Goal: Task Accomplishment & Management: Use online tool/utility

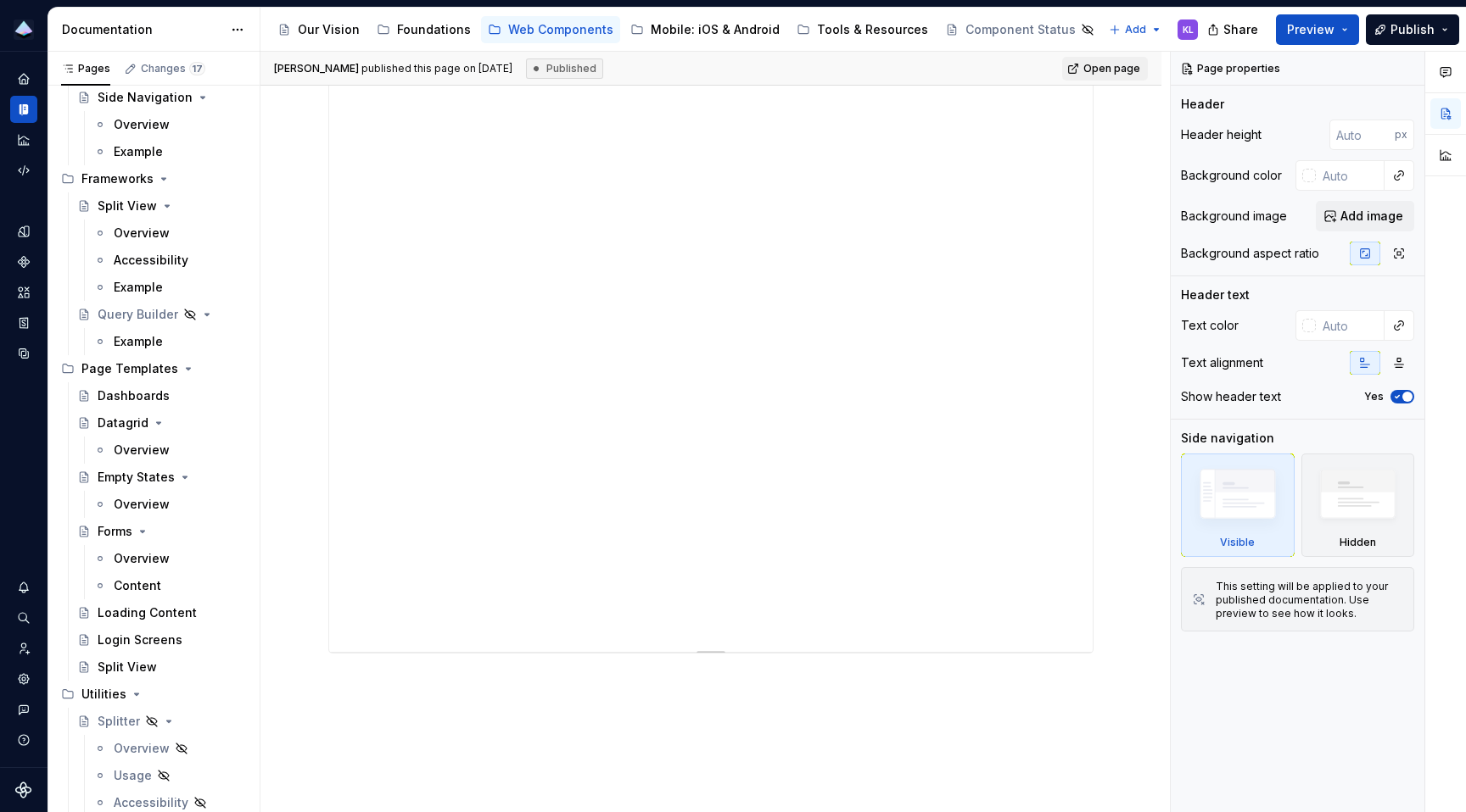
scroll to position [554, 0]
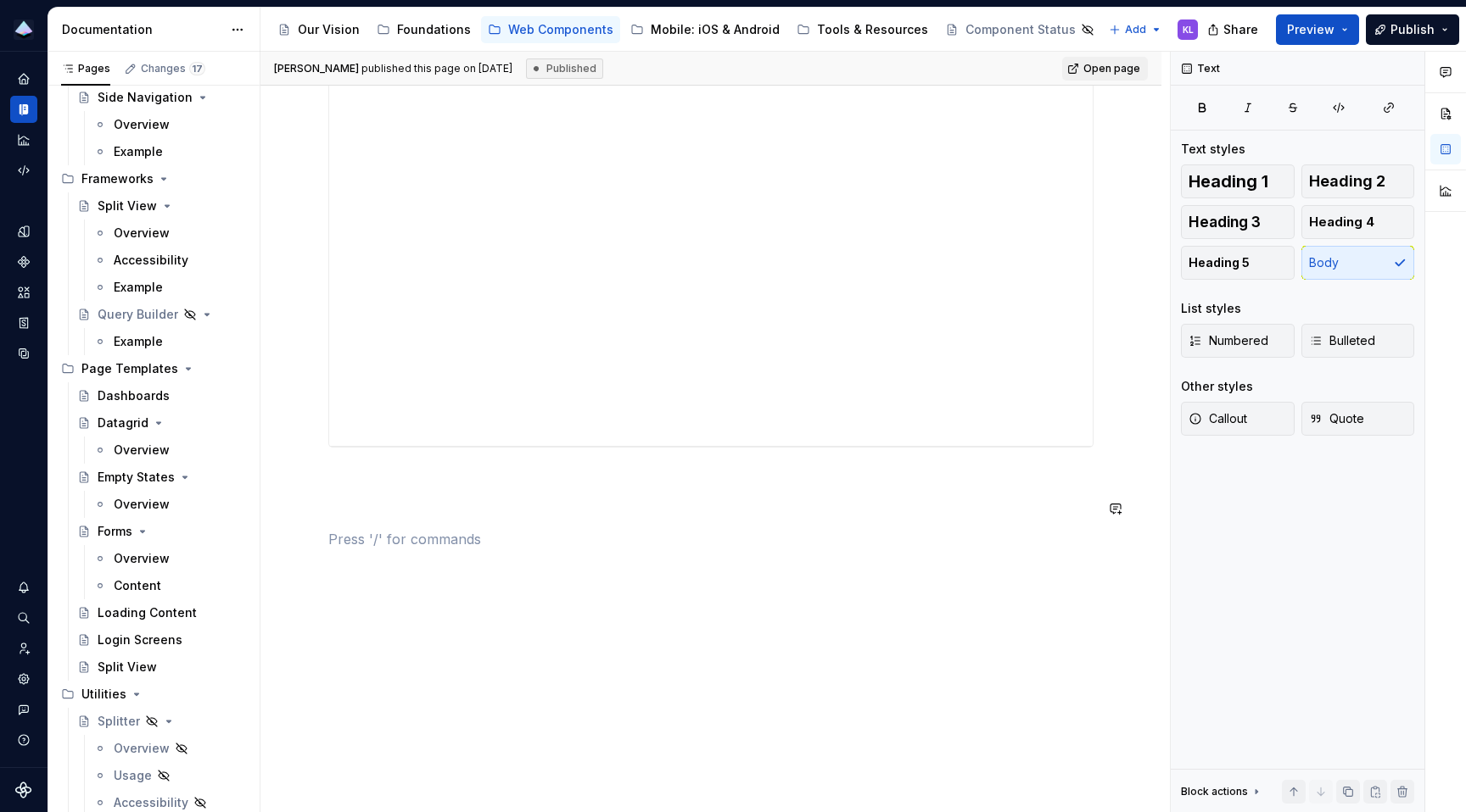
click at [552, 529] on p at bounding box center [710, 539] width 765 height 20
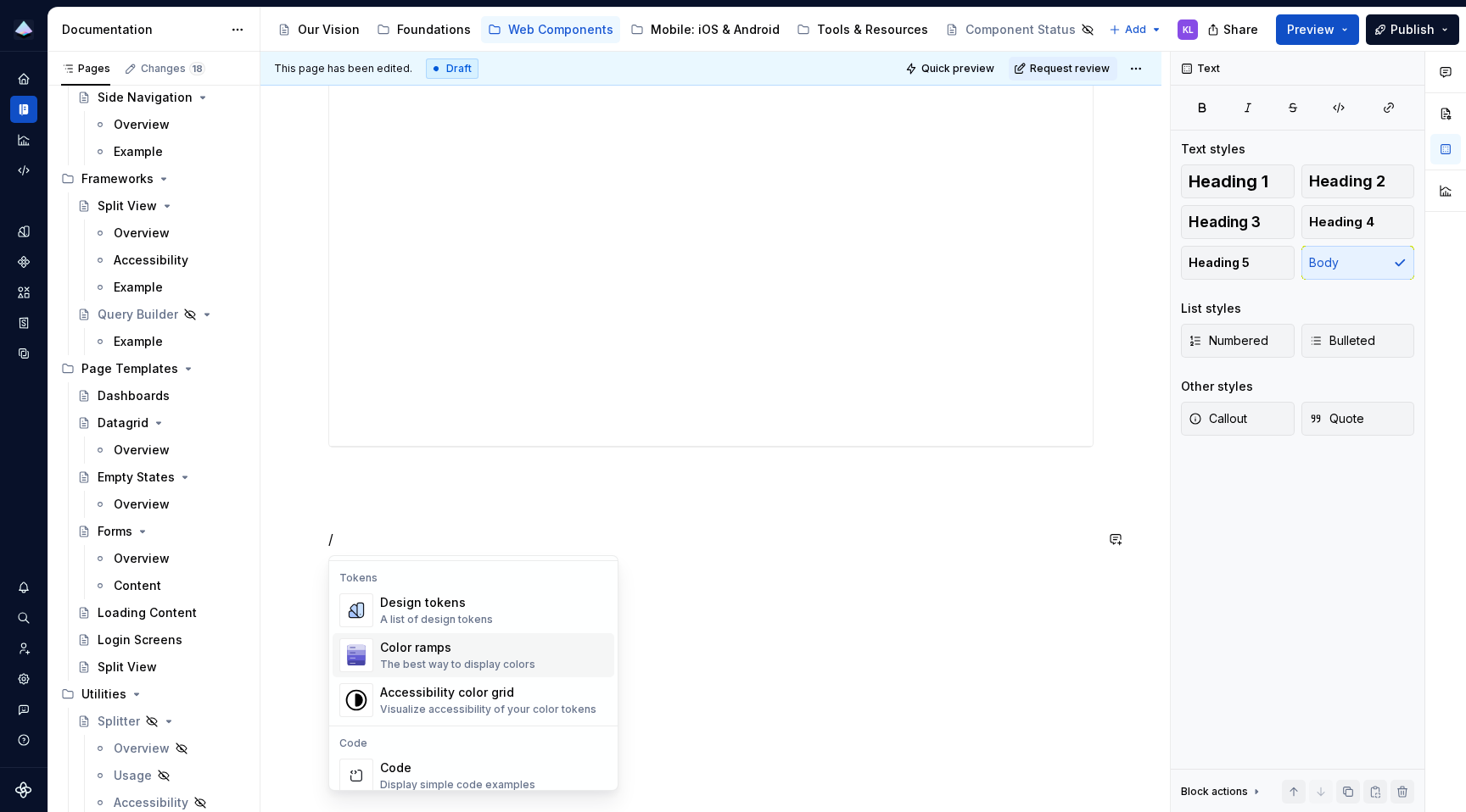
scroll to position [1054, 0]
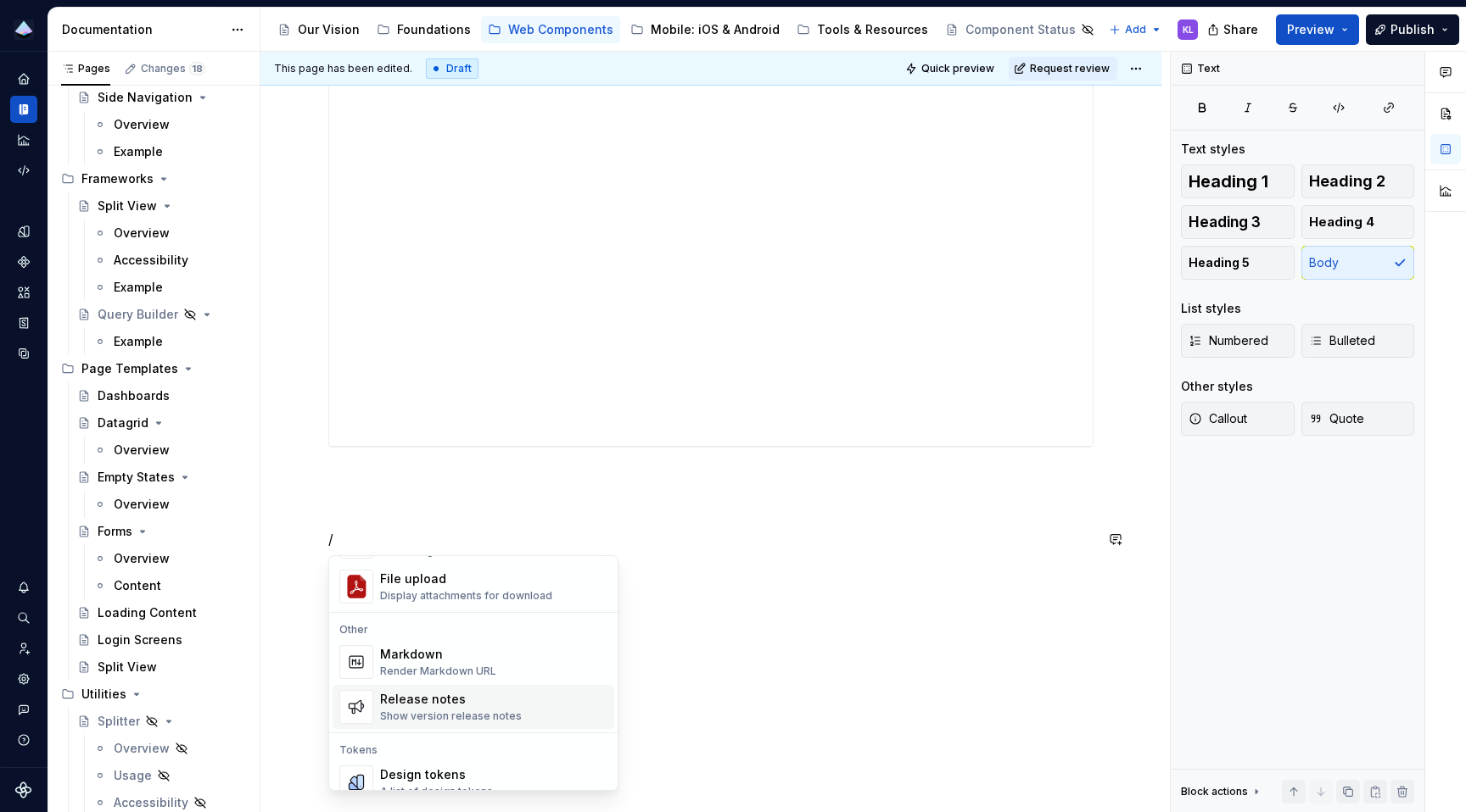
click at [462, 704] on div "Release notes" at bounding box center [451, 699] width 141 height 17
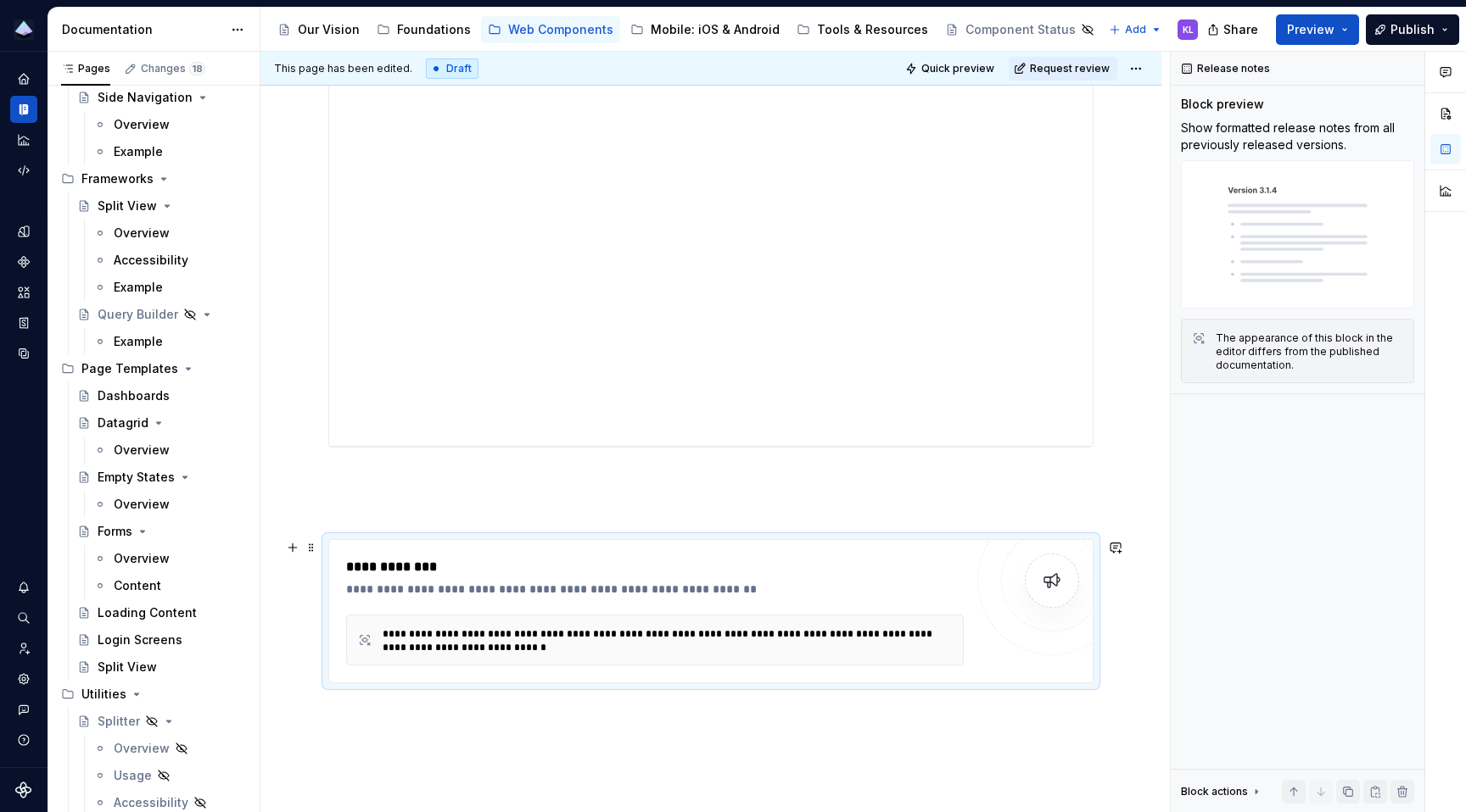
click at [482, 635] on div "**********" at bounding box center [667, 641] width 570 height 27
click at [310, 551] on span at bounding box center [312, 547] width 13 height 24
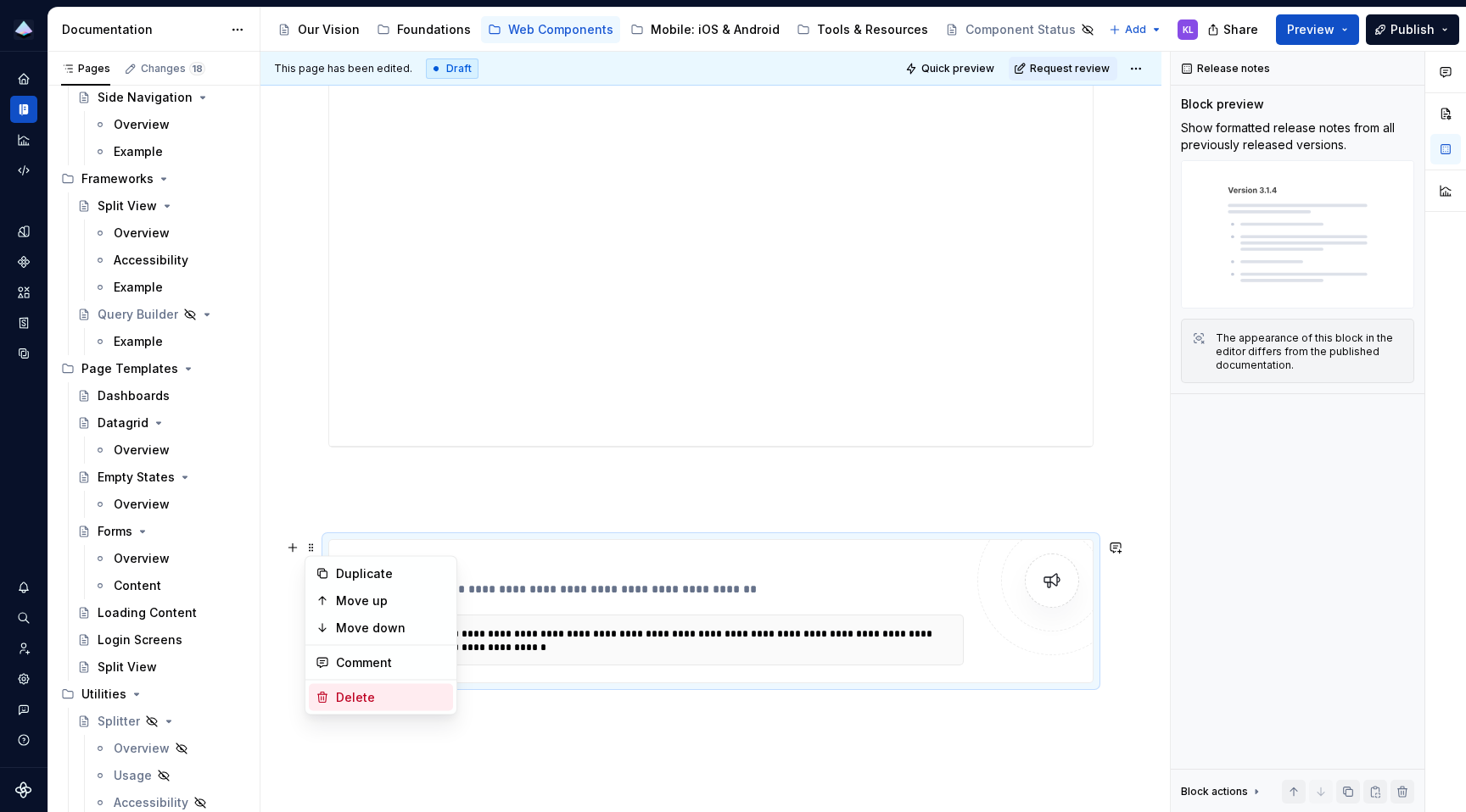
click at [377, 695] on div "Delete" at bounding box center [390, 698] width 110 height 17
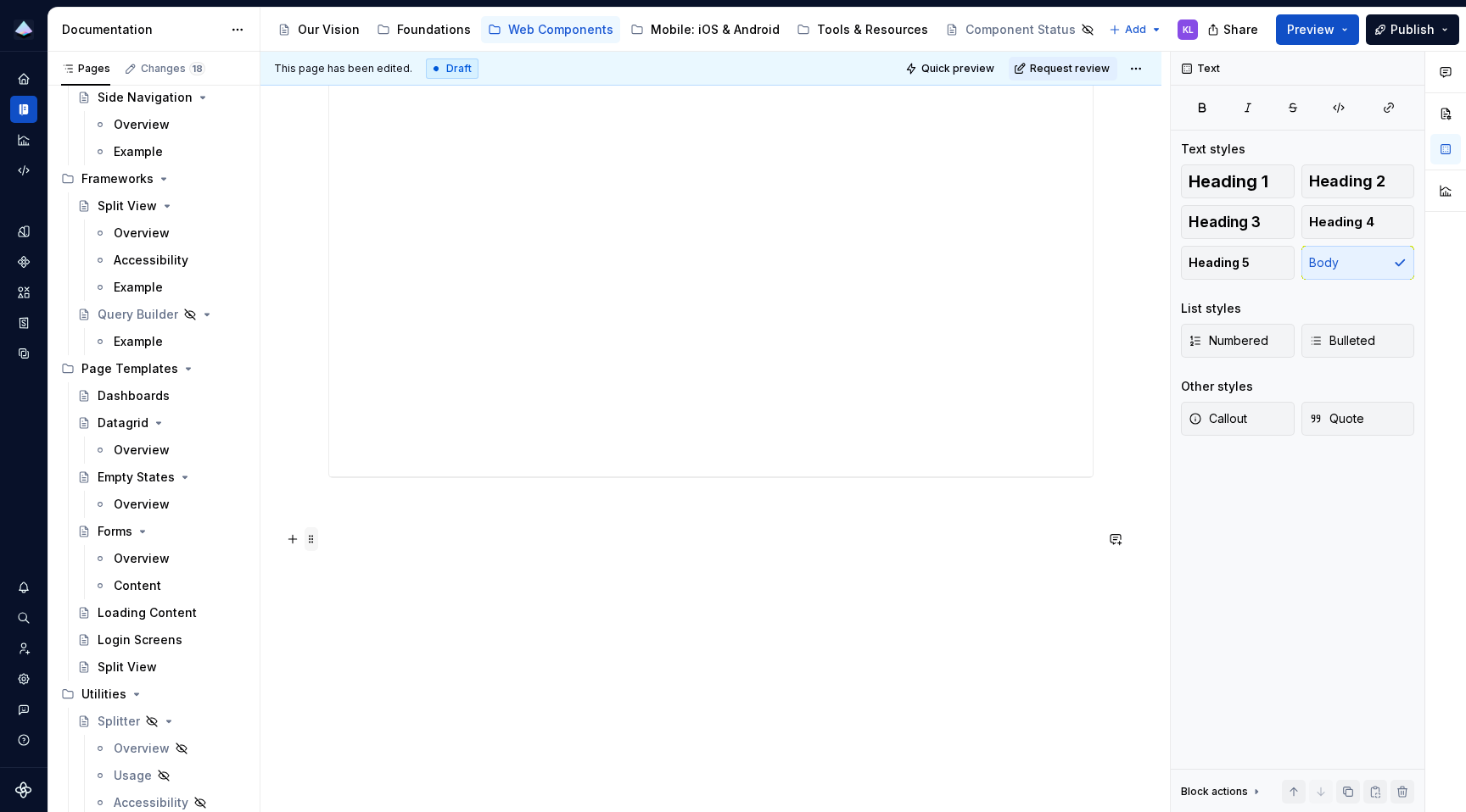
click at [314, 539] on span at bounding box center [312, 539] width 13 height 24
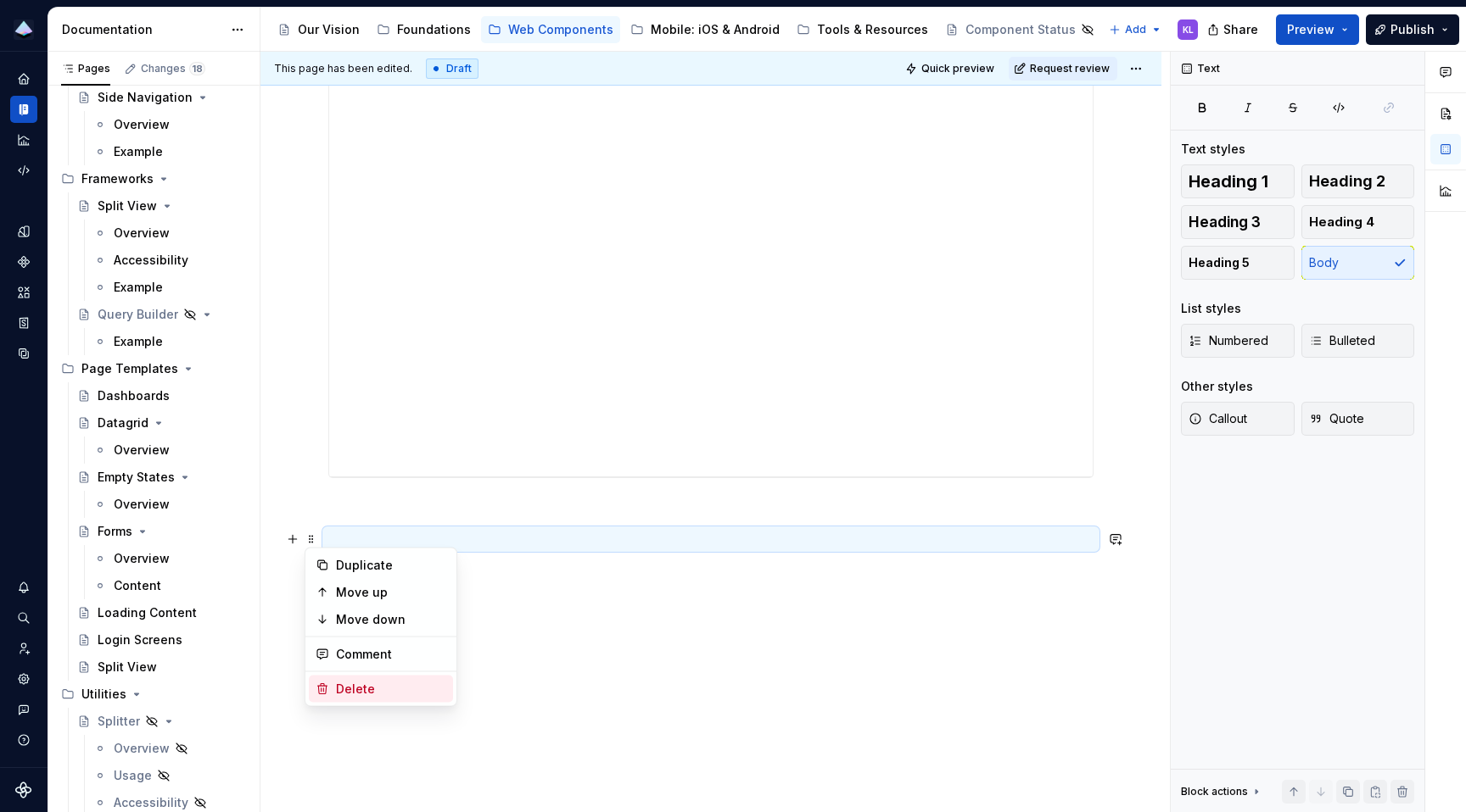
click at [384, 687] on div "Delete" at bounding box center [390, 690] width 110 height 17
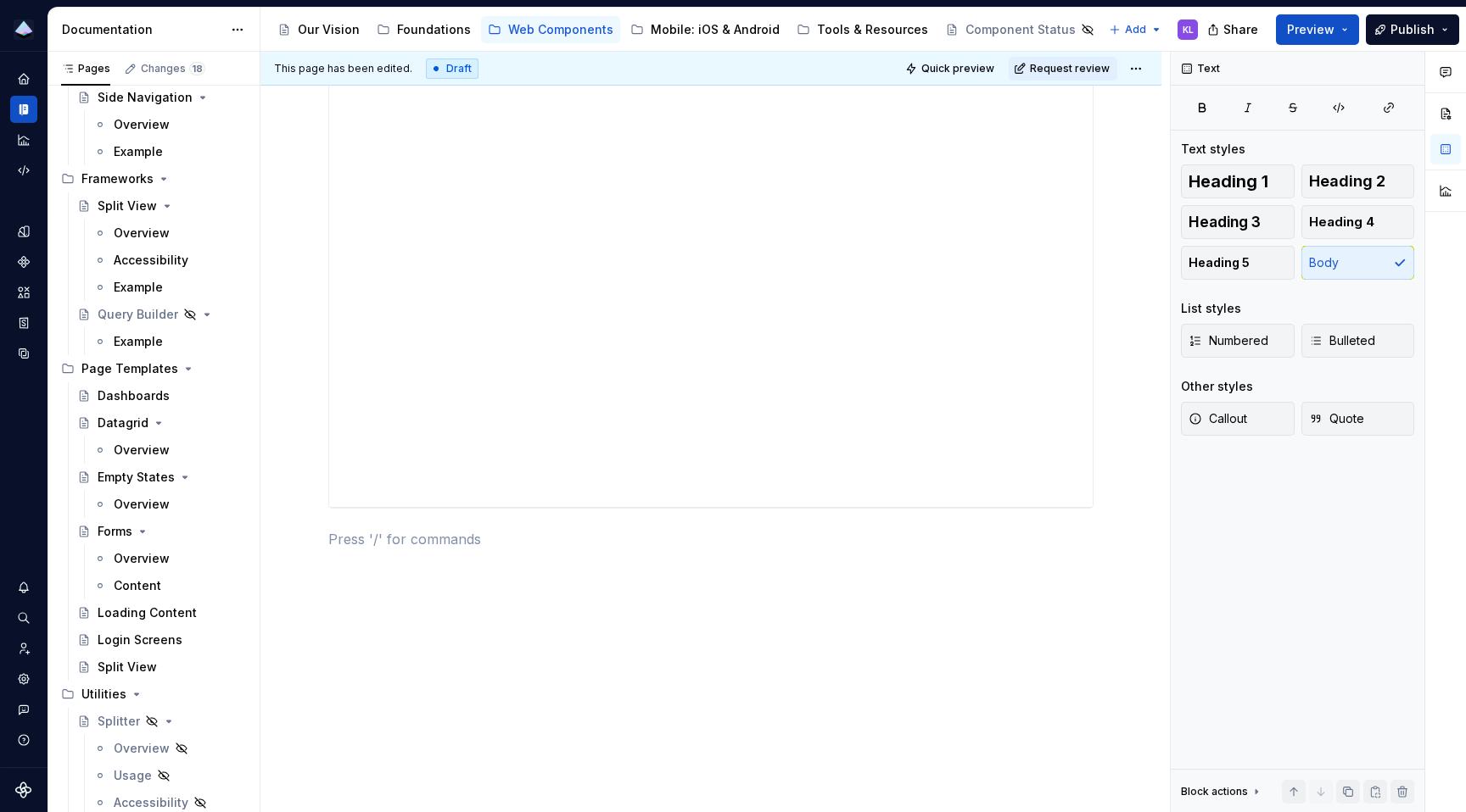
scroll to position [494, 0]
click at [312, 539] on span at bounding box center [312, 539] width 13 height 24
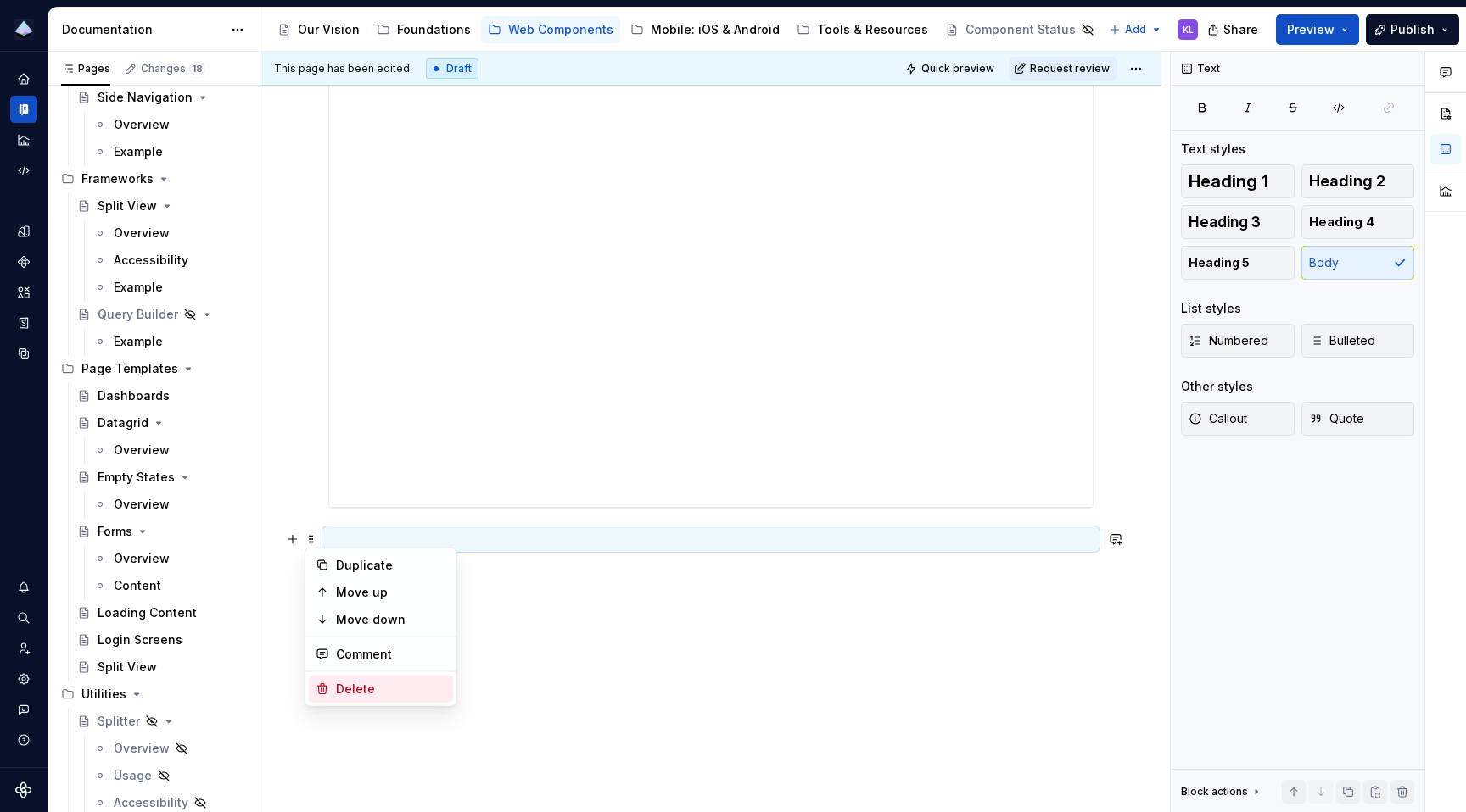
click at [356, 694] on div "Delete" at bounding box center [390, 690] width 110 height 17
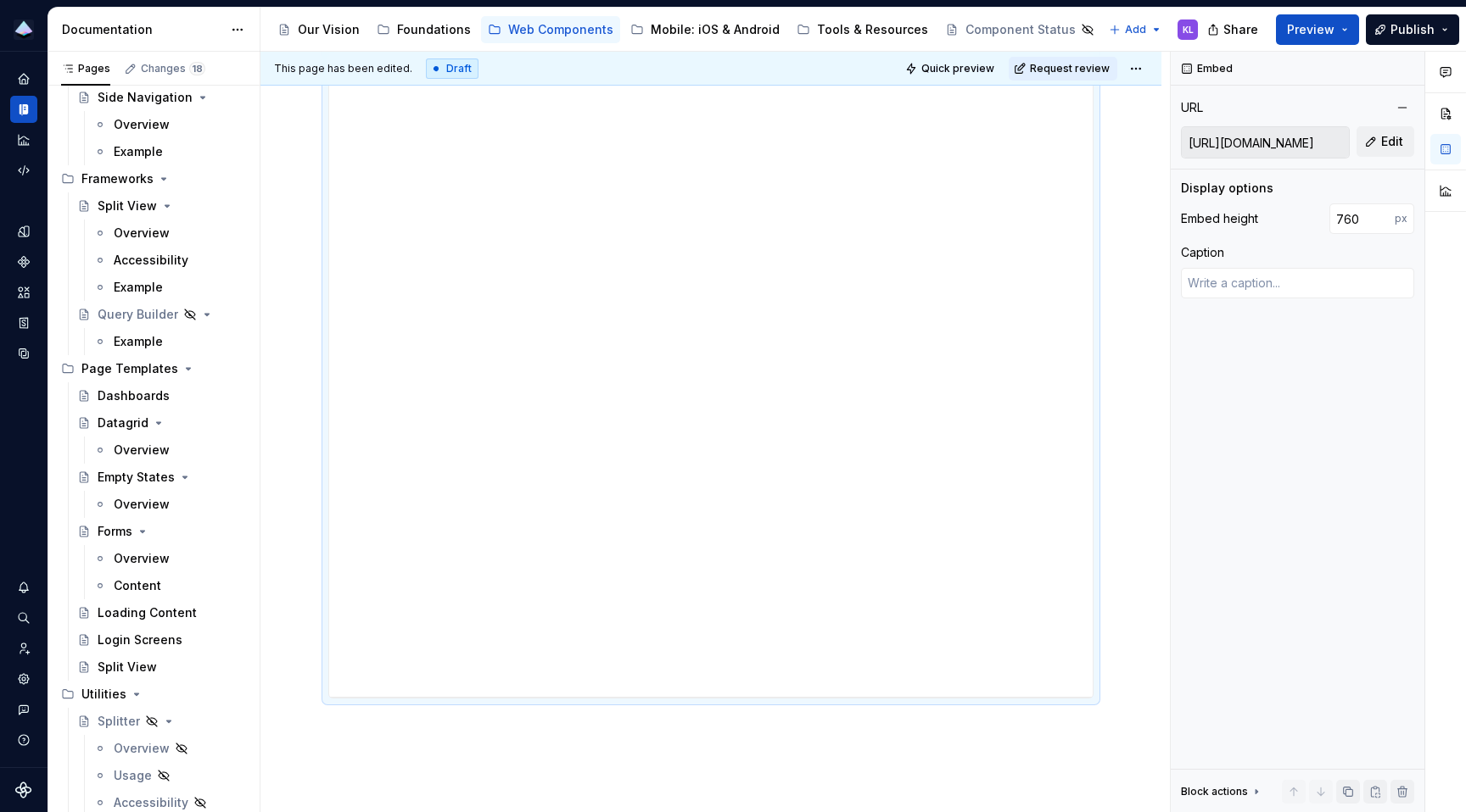
type textarea "*"
